Goal: Task Accomplishment & Management: Manage account settings

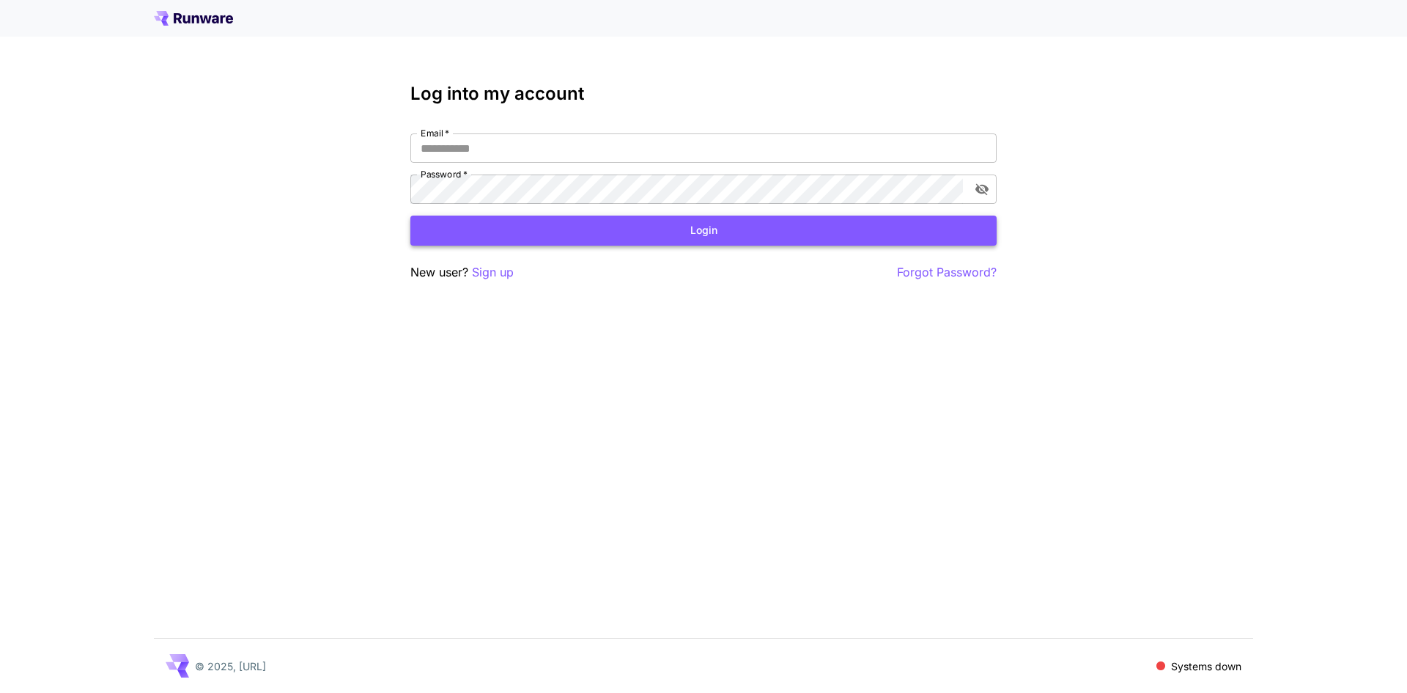
type input "**********"
click at [549, 230] on button "Login" at bounding box center [703, 230] width 586 height 30
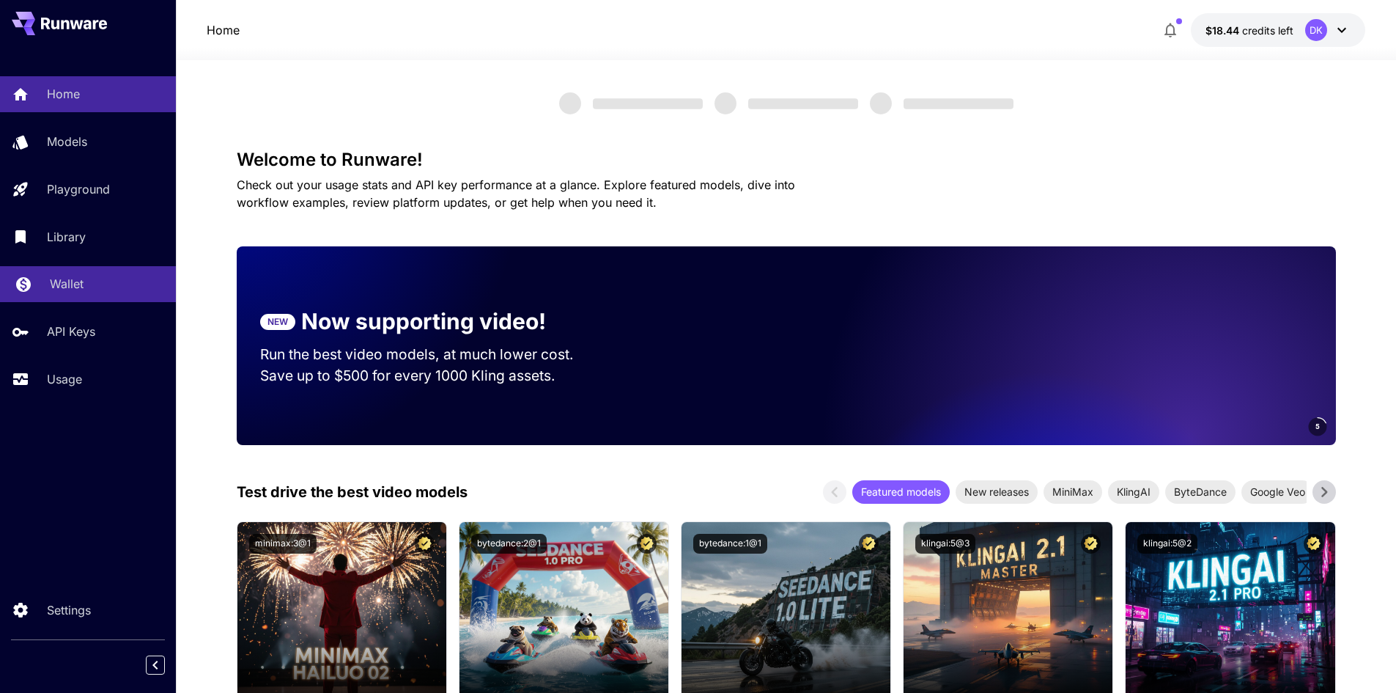
click at [51, 300] on link "Wallet" at bounding box center [88, 284] width 176 height 36
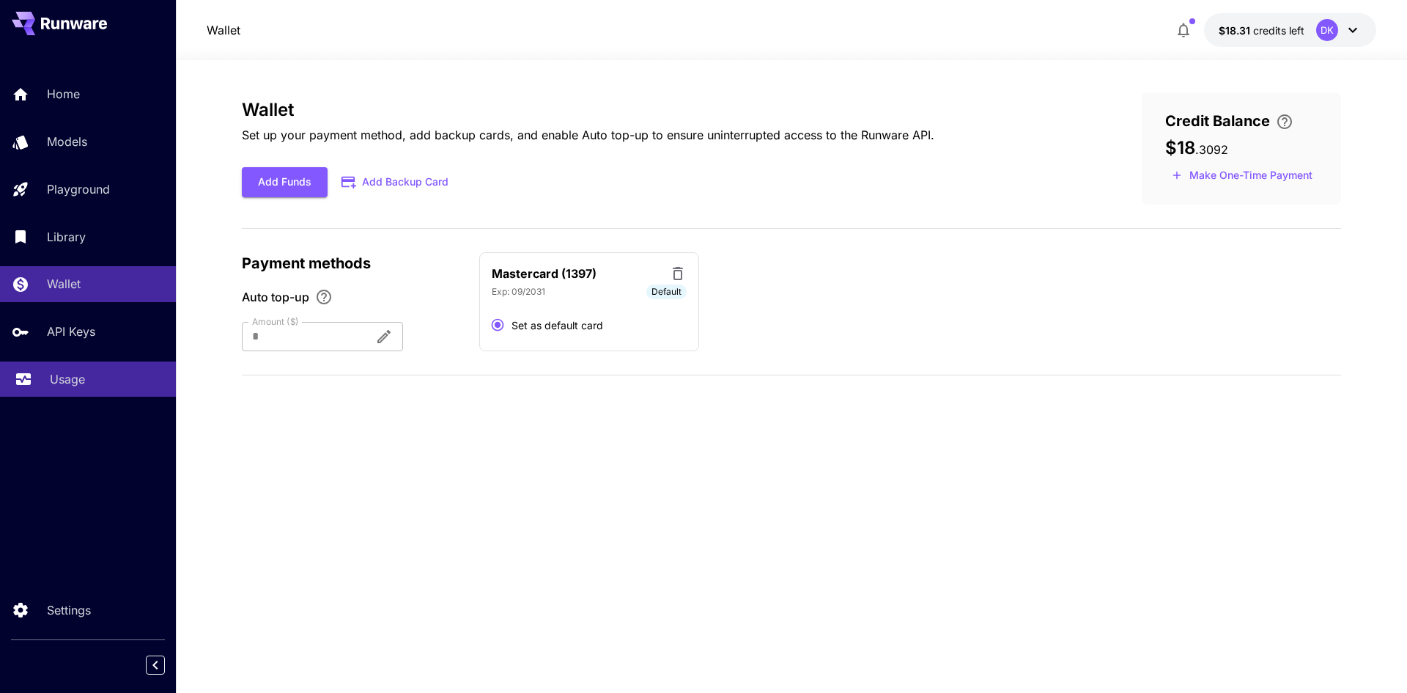
click at [42, 379] on link "Usage" at bounding box center [88, 379] width 176 height 36
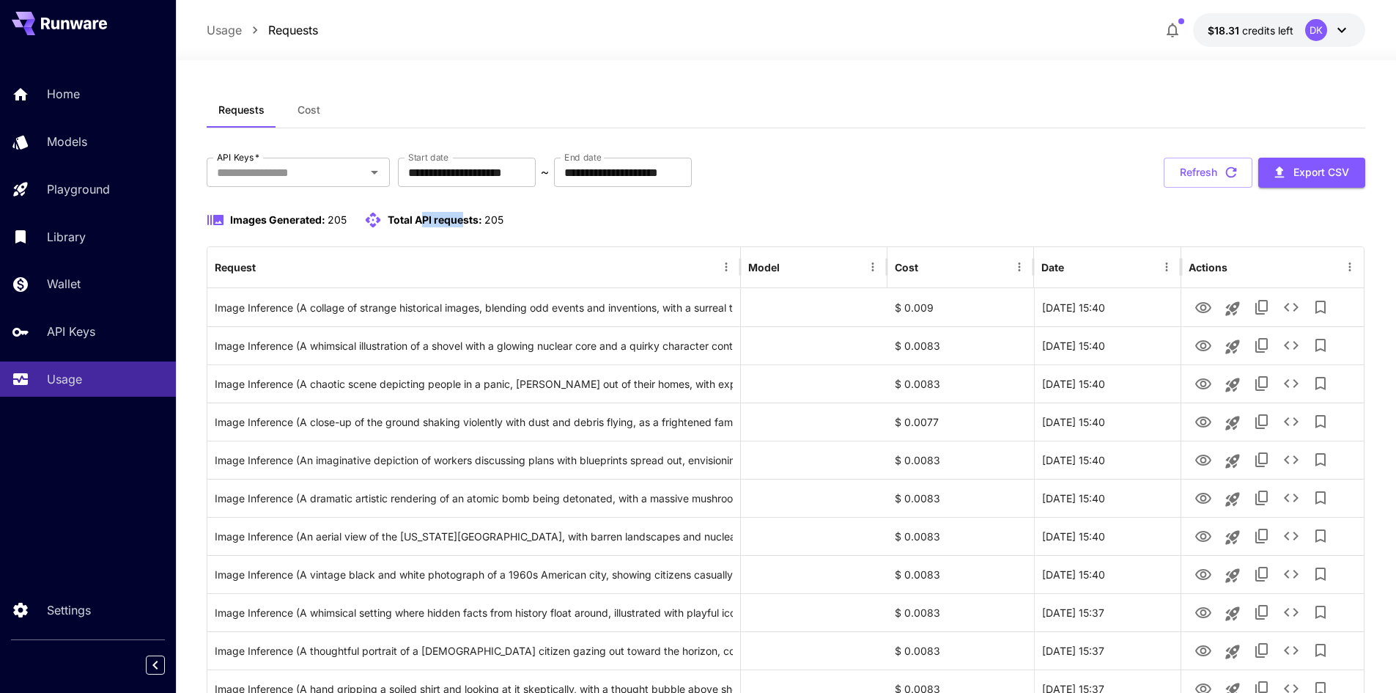
drag, startPoint x: 419, startPoint y: 220, endPoint x: 462, endPoint y: 221, distance: 42.5
click at [462, 221] on span "Total API requests:" at bounding box center [435, 219] width 95 height 12
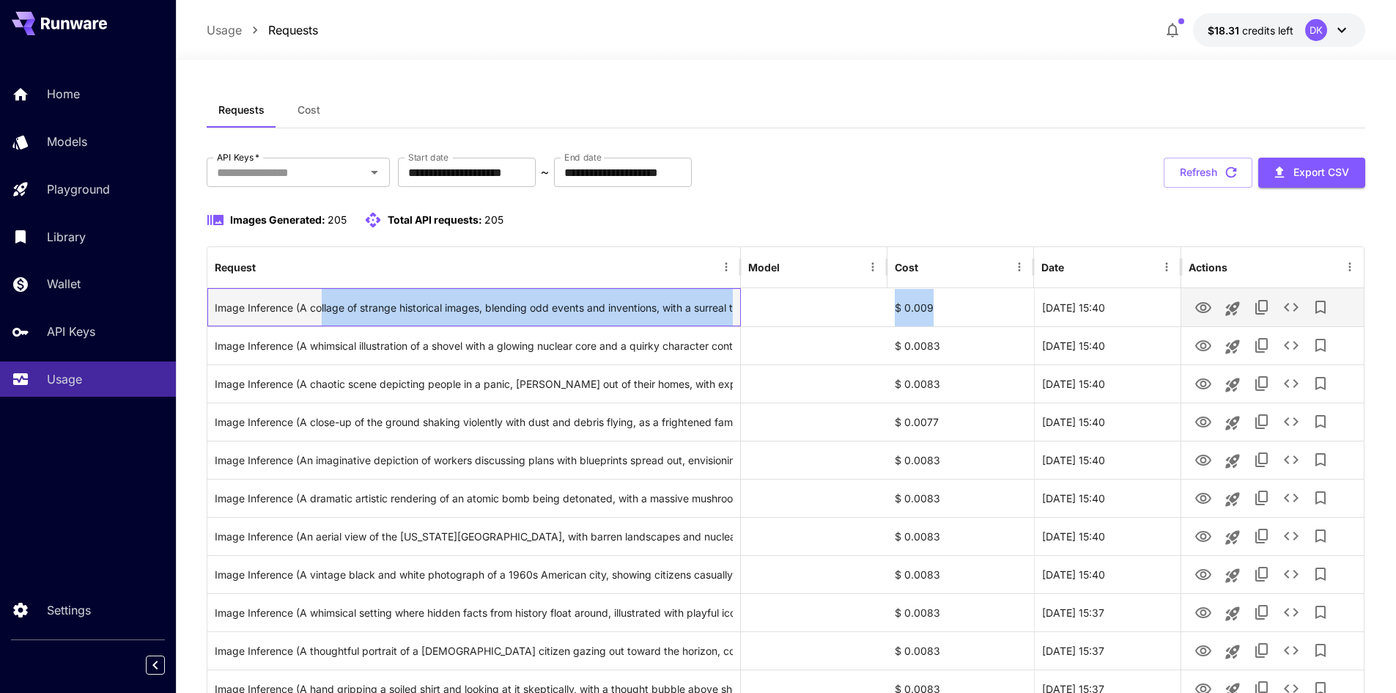
drag, startPoint x: 323, startPoint y: 306, endPoint x: 967, endPoint y: 307, distance: 644.3
click at [967, 307] on div "Image Inference (A collage of strange historical images, blending odd events an…" at bounding box center [785, 307] width 1157 height 38
click at [967, 307] on div "$ 0.009" at bounding box center [961, 307] width 147 height 38
